Goal: Task Accomplishment & Management: Complete application form

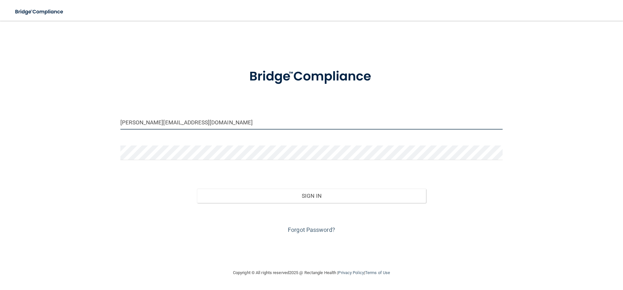
click at [139, 124] on input "[PERSON_NAME][EMAIL_ADDRESS][DOMAIN_NAME]" at bounding box center [311, 122] width 382 height 15
type input "[PERSON_NAME][EMAIL_ADDRESS][DOMAIN_NAME]"
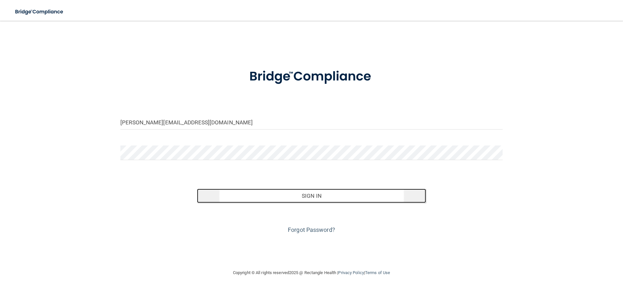
click at [313, 196] on button "Sign In" at bounding box center [311, 195] width 229 height 14
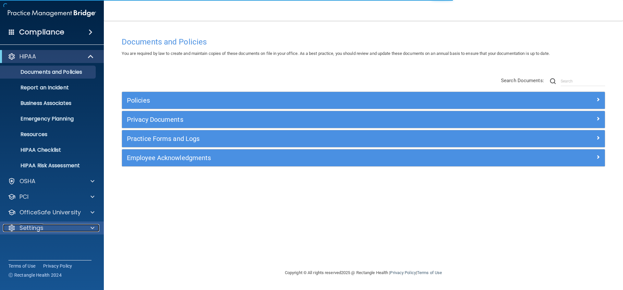
click at [35, 229] on p "Settings" at bounding box center [31, 228] width 24 height 8
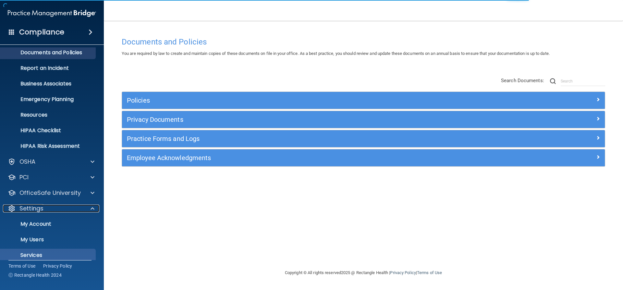
scroll to position [42, 0]
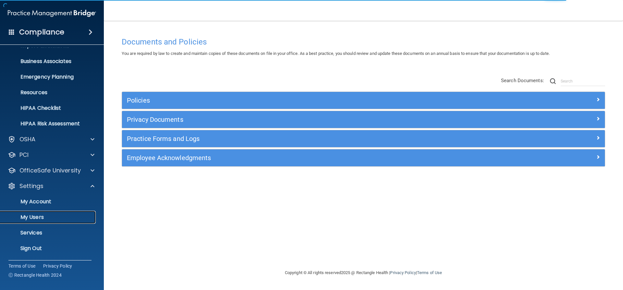
click at [35, 216] on p "My Users" at bounding box center [48, 217] width 89 height 6
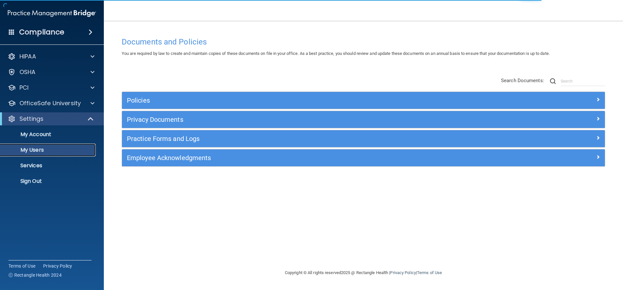
select select "20"
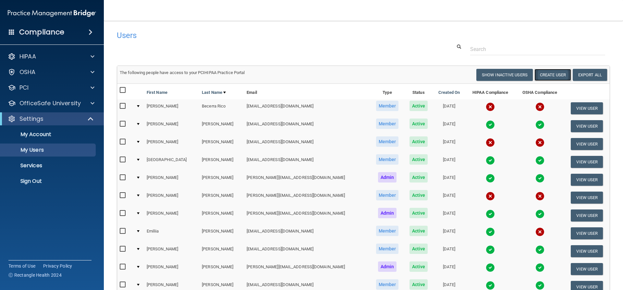
click at [549, 74] on button "Create User" at bounding box center [552, 75] width 37 height 12
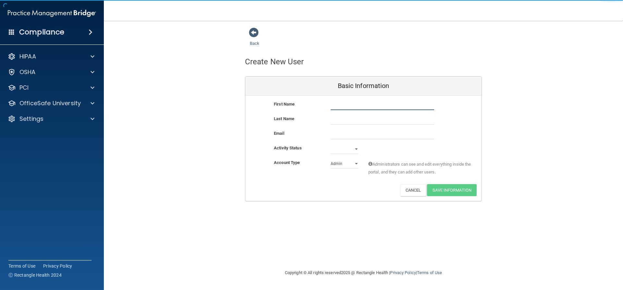
click at [359, 105] on input "text" at bounding box center [382, 105] width 103 height 10
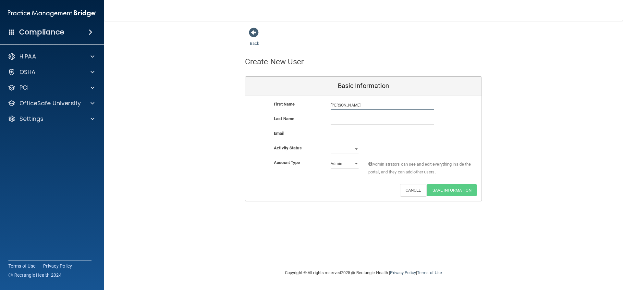
type input "[PERSON_NAME]"
click at [351, 118] on input "text" at bounding box center [382, 120] width 103 height 10
type input "T"
type input "[PERSON_NAME]"
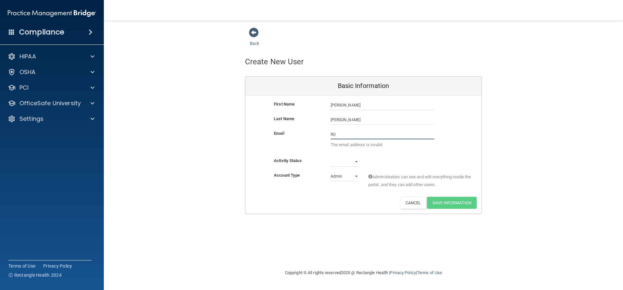
type input "R"
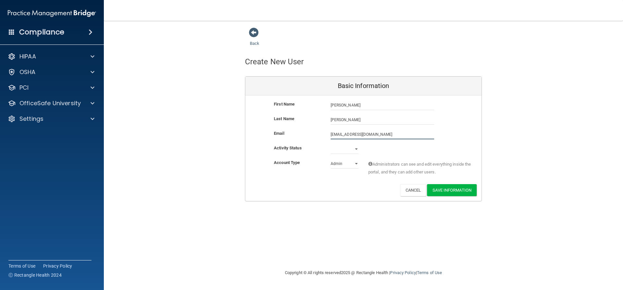
type input "[EMAIL_ADDRESS][DOMAIN_NAME]"
click at [353, 152] on select "Active Inactive" at bounding box center [345, 150] width 28 height 10
select select "active"
click at [331, 144] on select "Active Inactive" at bounding box center [345, 149] width 28 height 10
click at [354, 166] on select "Admin Member" at bounding box center [345, 164] width 28 height 10
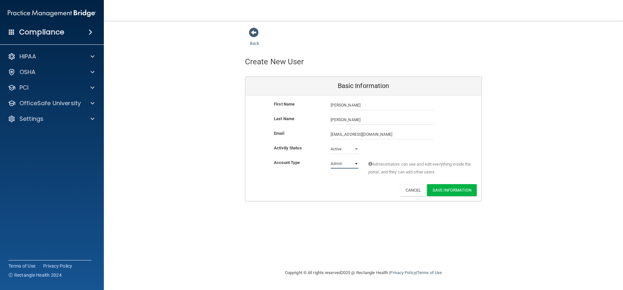
select select "practice_member"
click at [331, 159] on select "Admin Member" at bounding box center [345, 164] width 28 height 10
click at [348, 119] on input "[PERSON_NAME]" at bounding box center [382, 120] width 103 height 10
type input "[PERSON_NAME]"
click at [459, 188] on button "Save Information" at bounding box center [452, 190] width 50 height 12
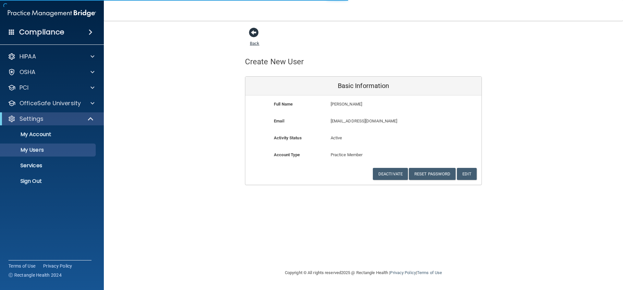
select select "20"
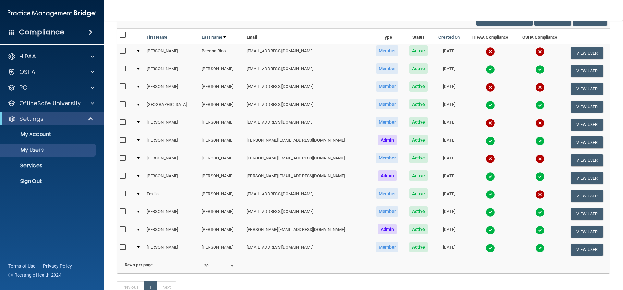
scroll to position [65, 0]
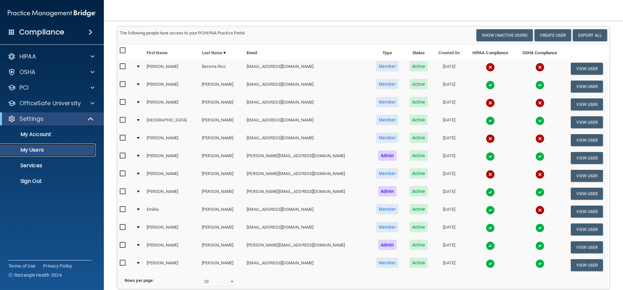
click at [37, 155] on link "My Users" at bounding box center [45, 149] width 102 height 13
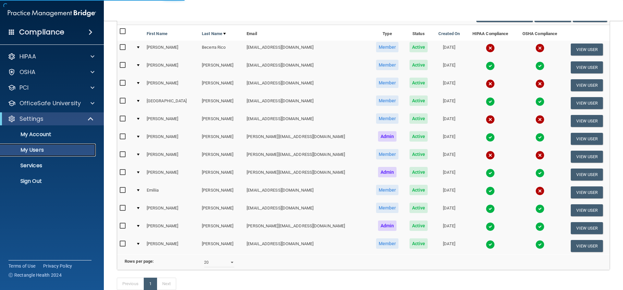
select select "20"
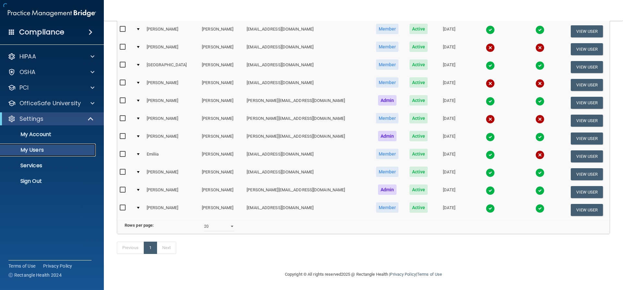
scroll to position [104, 0]
